Goal: Information Seeking & Learning: Learn about a topic

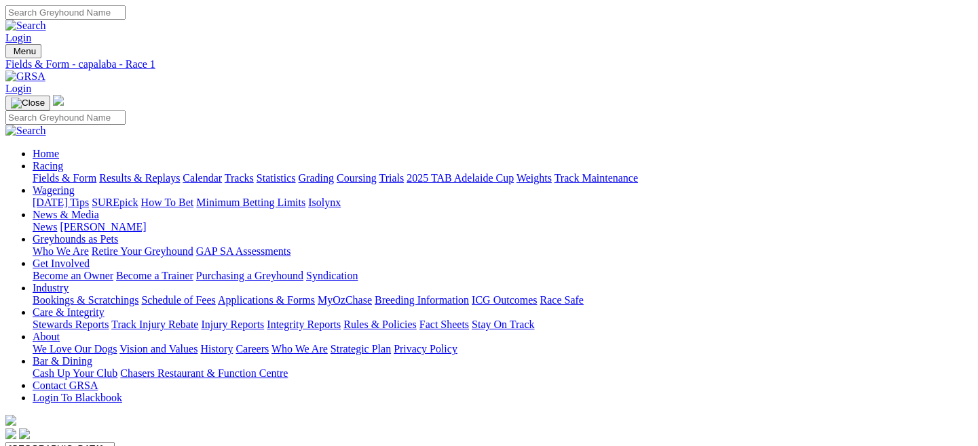
click at [60, 172] on link "Fields & Form" at bounding box center [65, 178] width 64 height 12
click at [115, 442] on select "[GEOGRAPHIC_DATA] [GEOGRAPHIC_DATA] [GEOGRAPHIC_DATA] [GEOGRAPHIC_DATA] [GEOGRA…" at bounding box center [59, 448] width 109 height 13
select select "[GEOGRAPHIC_DATA]"
click at [64, 442] on select "[GEOGRAPHIC_DATA] [GEOGRAPHIC_DATA] [GEOGRAPHIC_DATA] [GEOGRAPHIC_DATA] [GEOGRA…" at bounding box center [59, 448] width 109 height 13
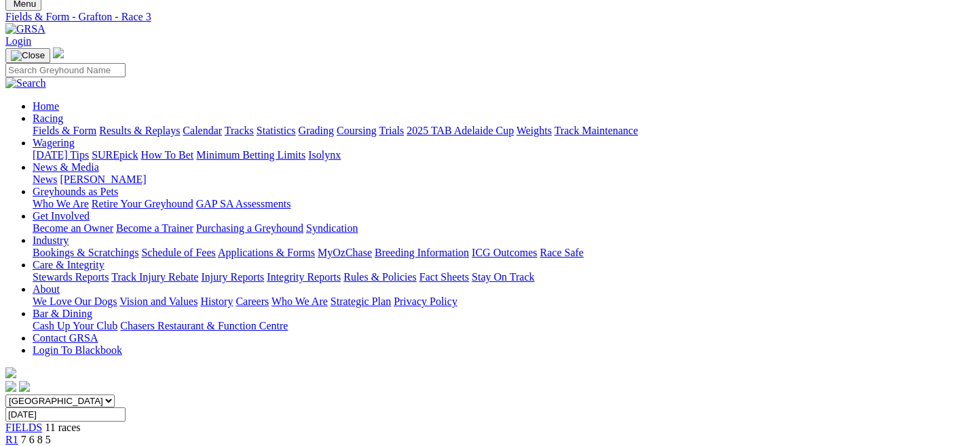
scroll to position [47, 0]
